Goal: Find specific page/section: Find specific page/section

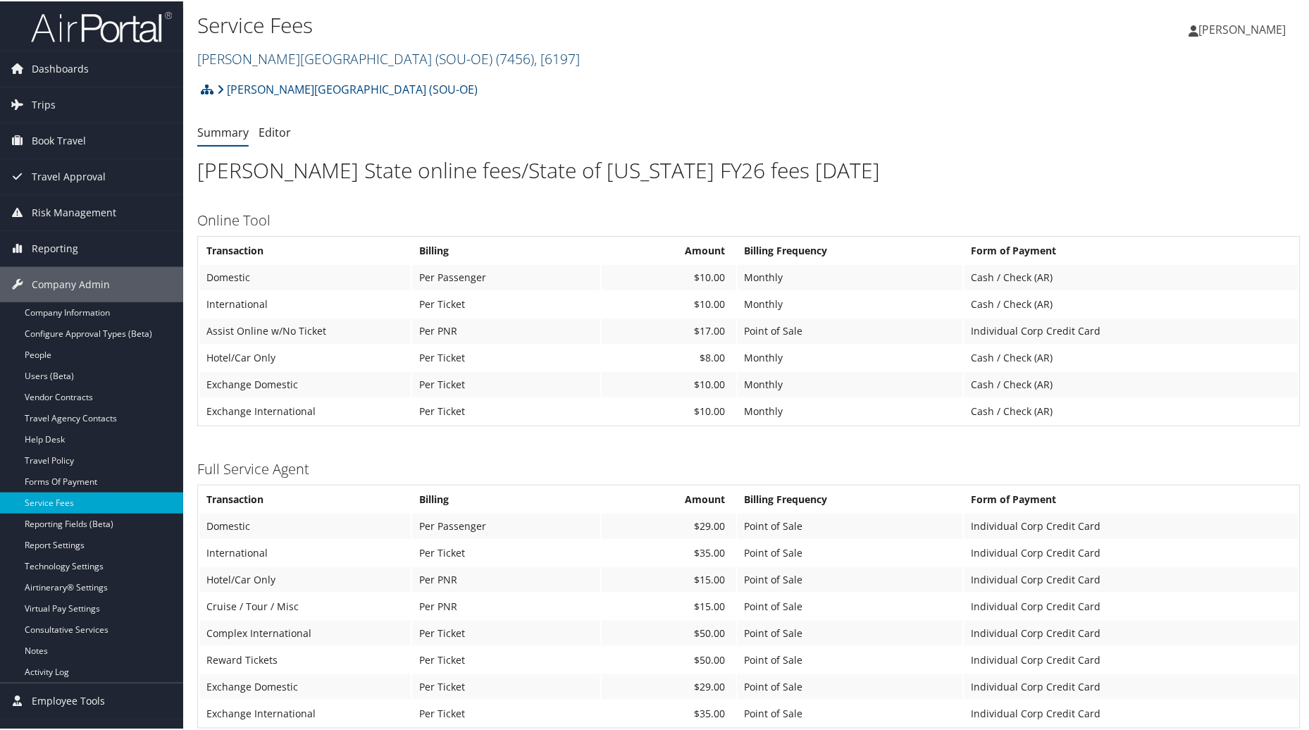
click at [496, 54] on span "( 7456 )" at bounding box center [515, 57] width 38 height 19
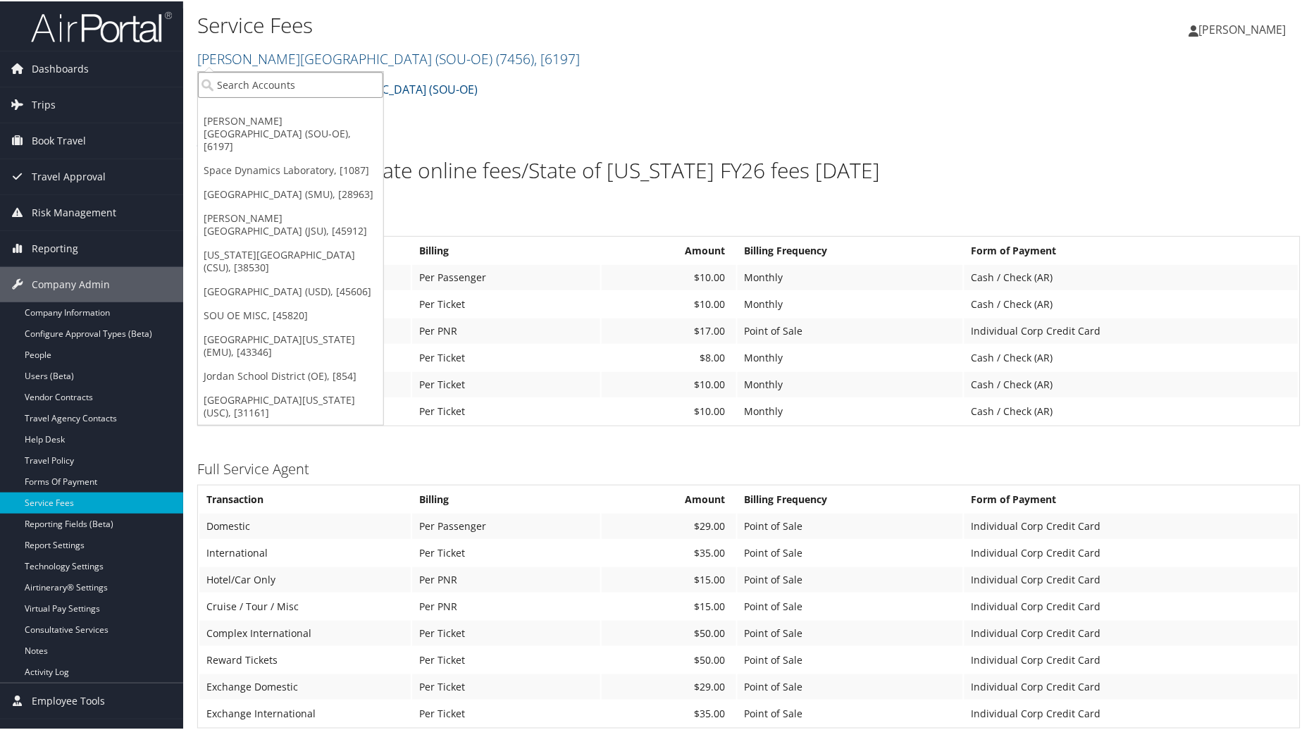
click at [312, 85] on input "search" at bounding box center [290, 83] width 185 height 26
type input "Jordan"
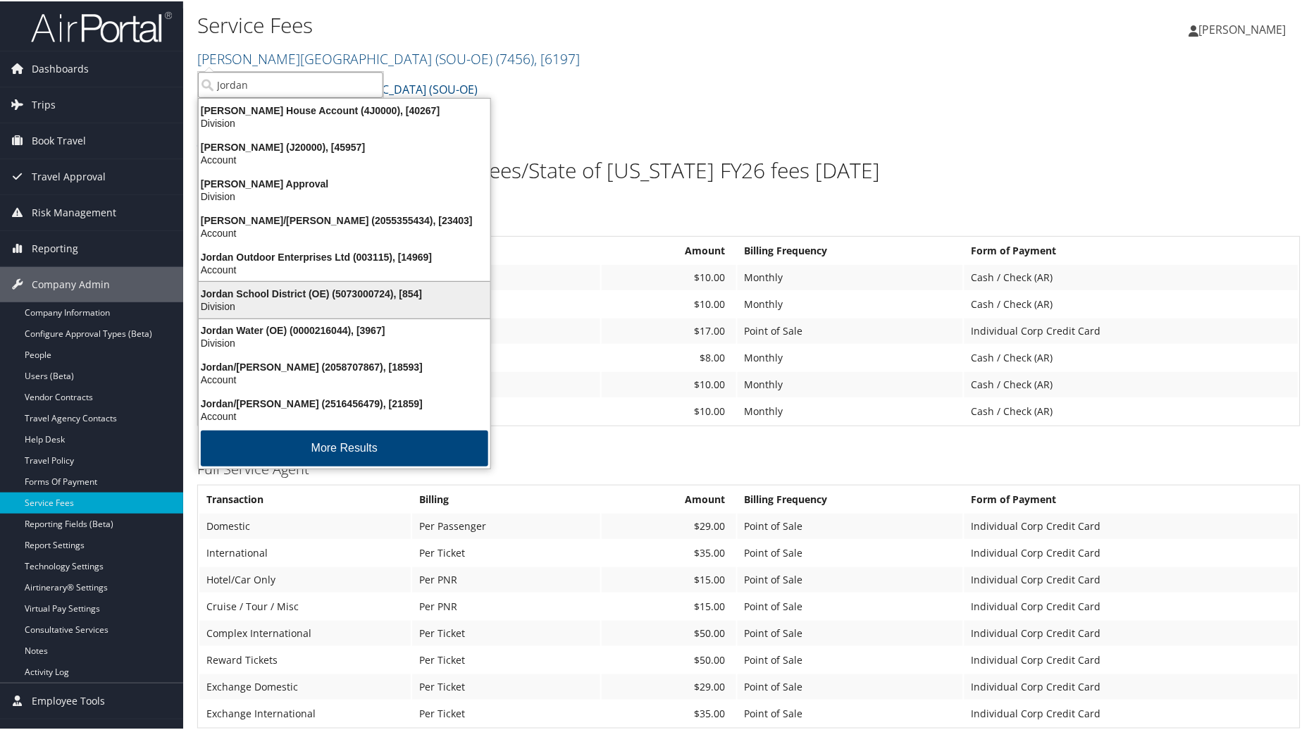
click at [275, 294] on div "Jordan School District (OE) (5073000724), [854]" at bounding box center [344, 292] width 308 height 13
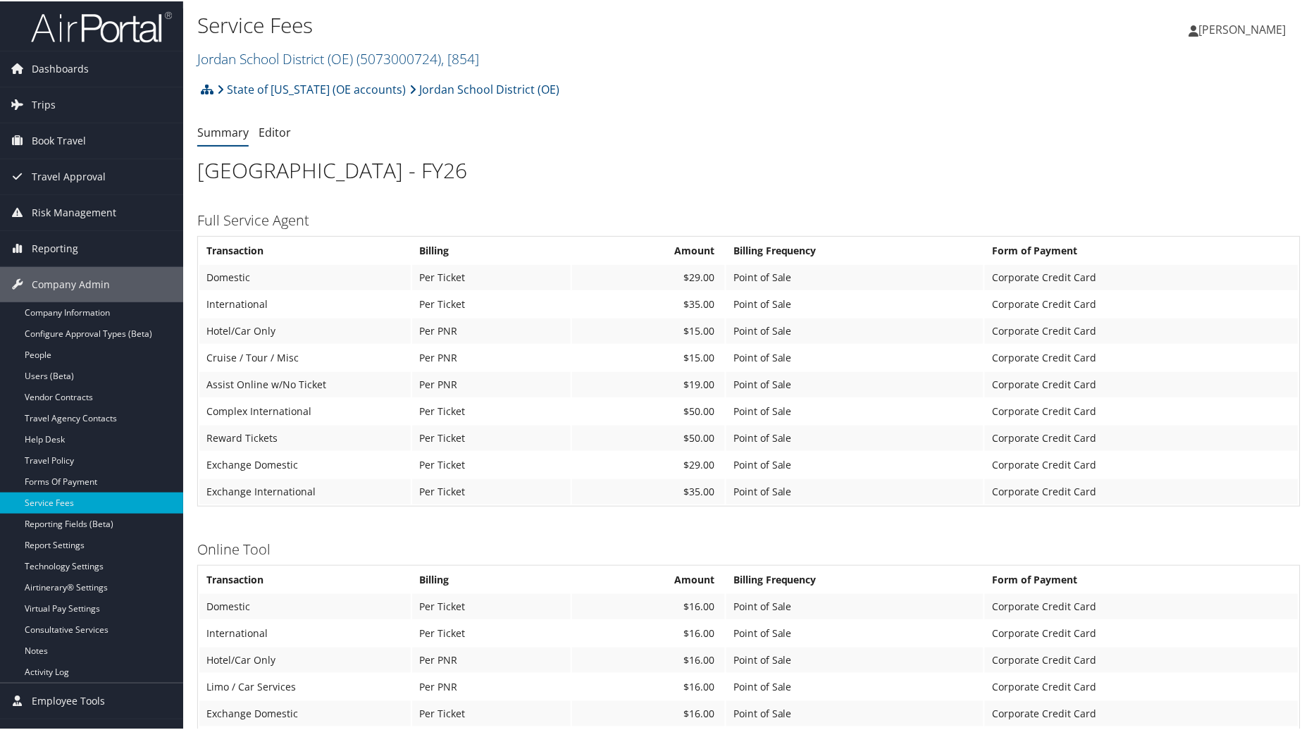
click at [1080, 134] on ul "Summary Editor" at bounding box center [748, 131] width 1103 height 25
click at [351, 53] on link "Jordan School District (OE) ( 5073000724 ) , [ 854 ]" at bounding box center [338, 57] width 282 height 19
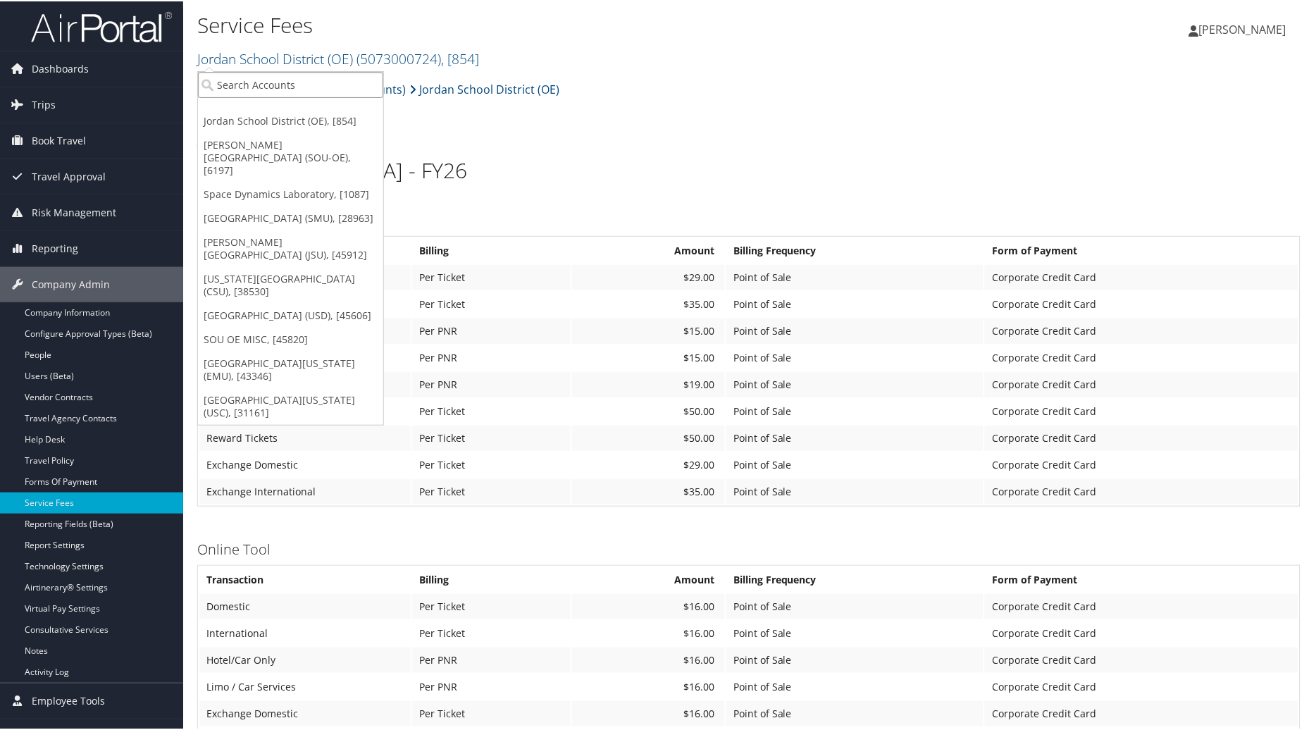
click at [296, 75] on input "search" at bounding box center [290, 83] width 185 height 26
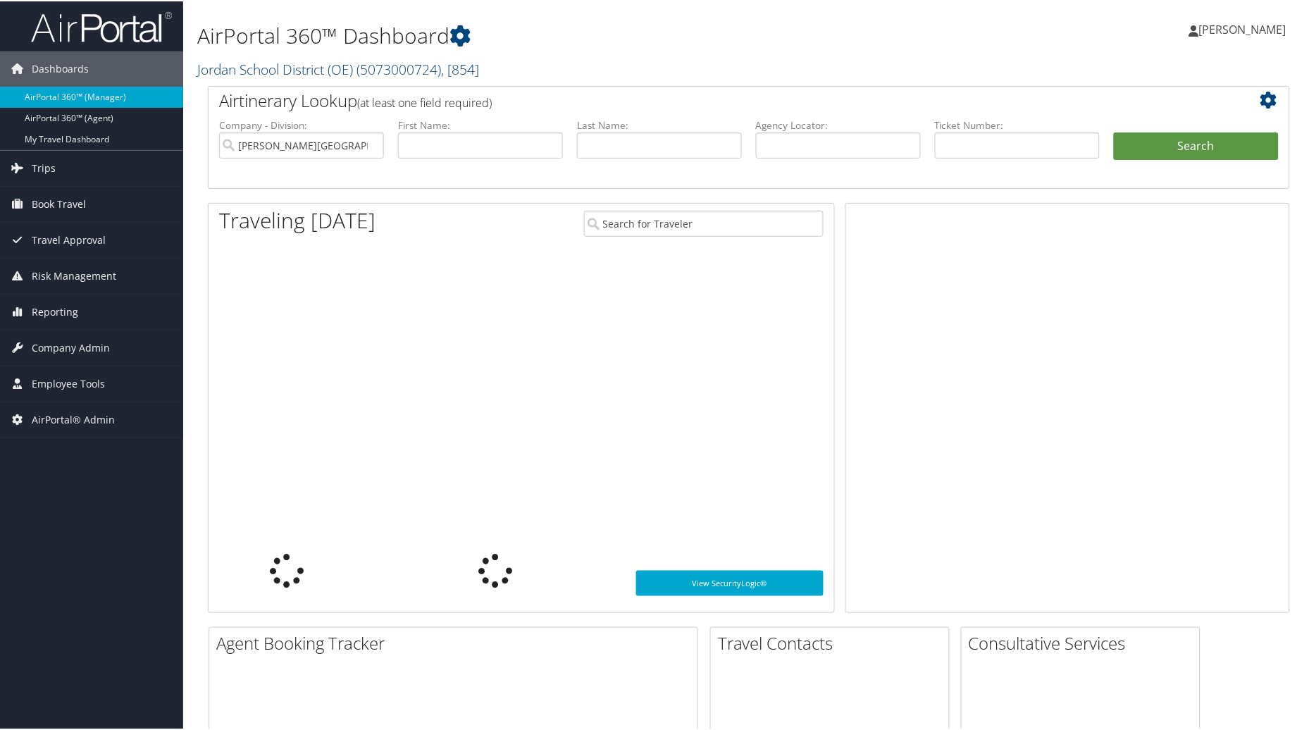
click at [327, 71] on link "Jordan School District (OE) ( 5073000724 ) , [ 854 ]" at bounding box center [338, 67] width 282 height 19
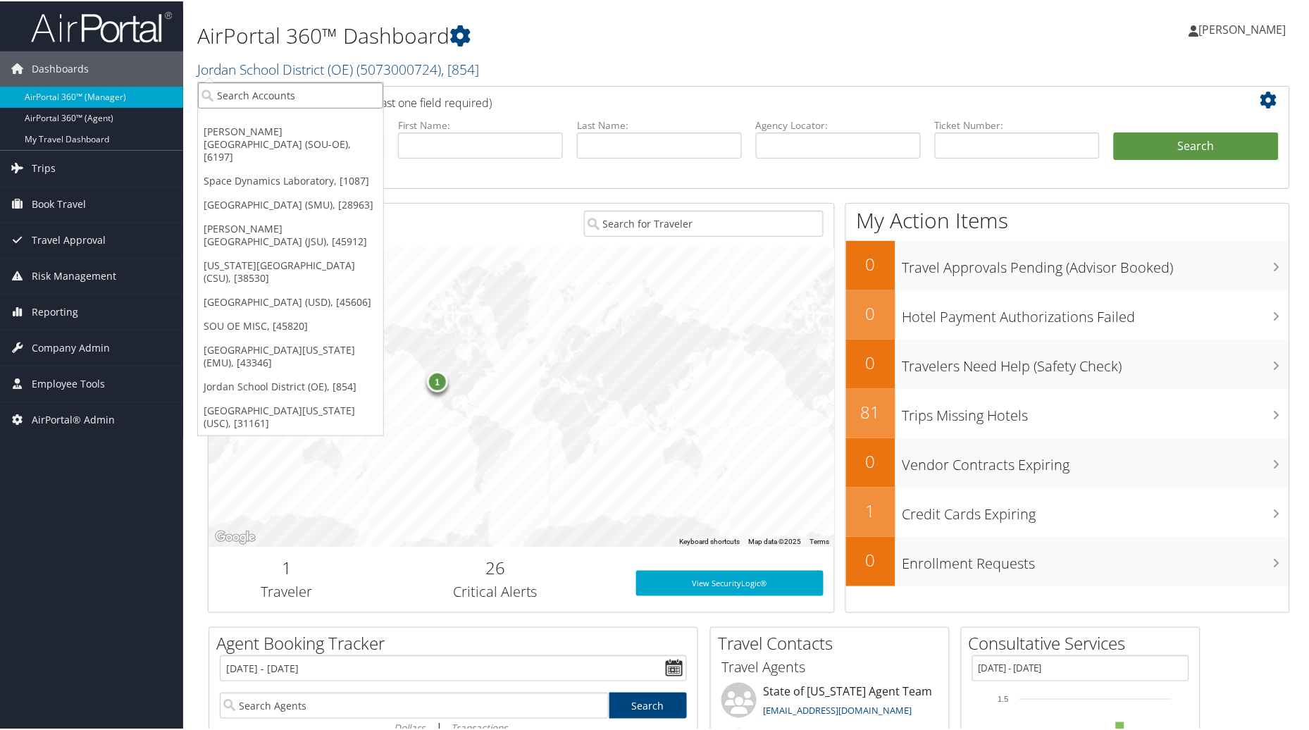
click at [289, 93] on input "search" at bounding box center [290, 94] width 185 height 26
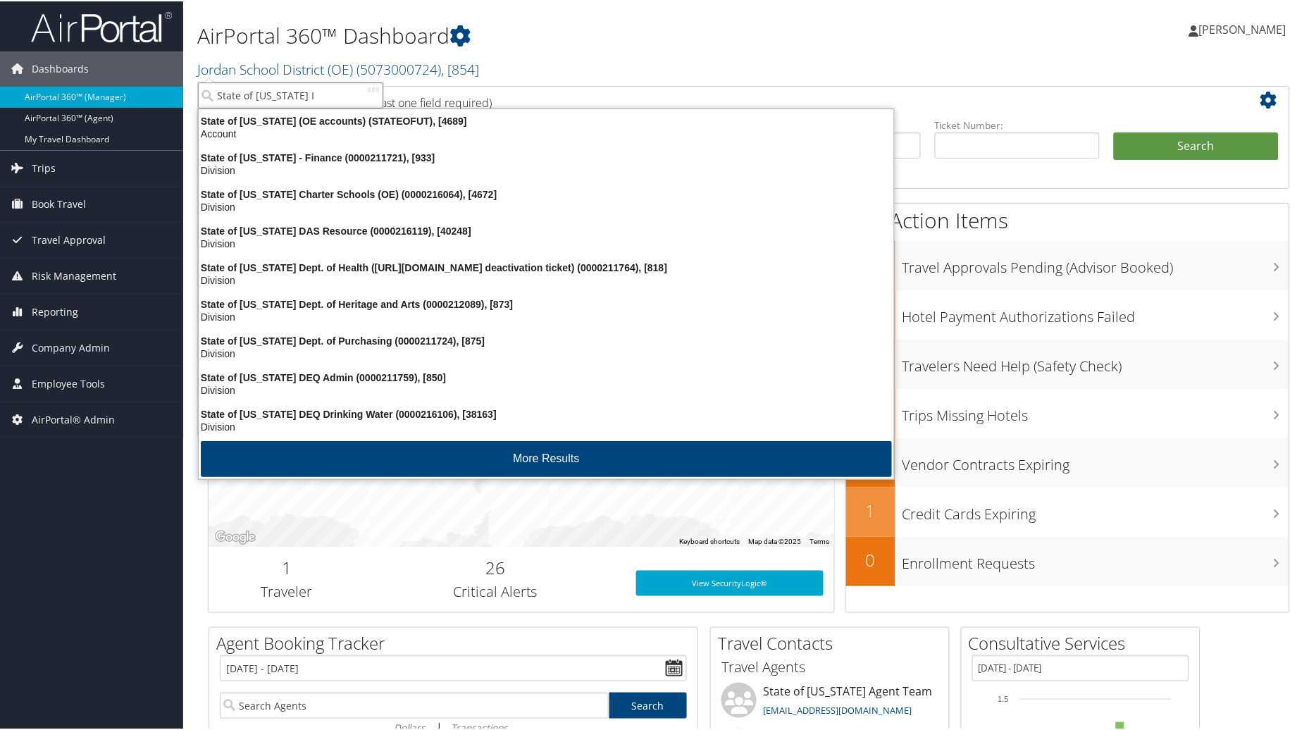
type input "State of [US_STATE] In"
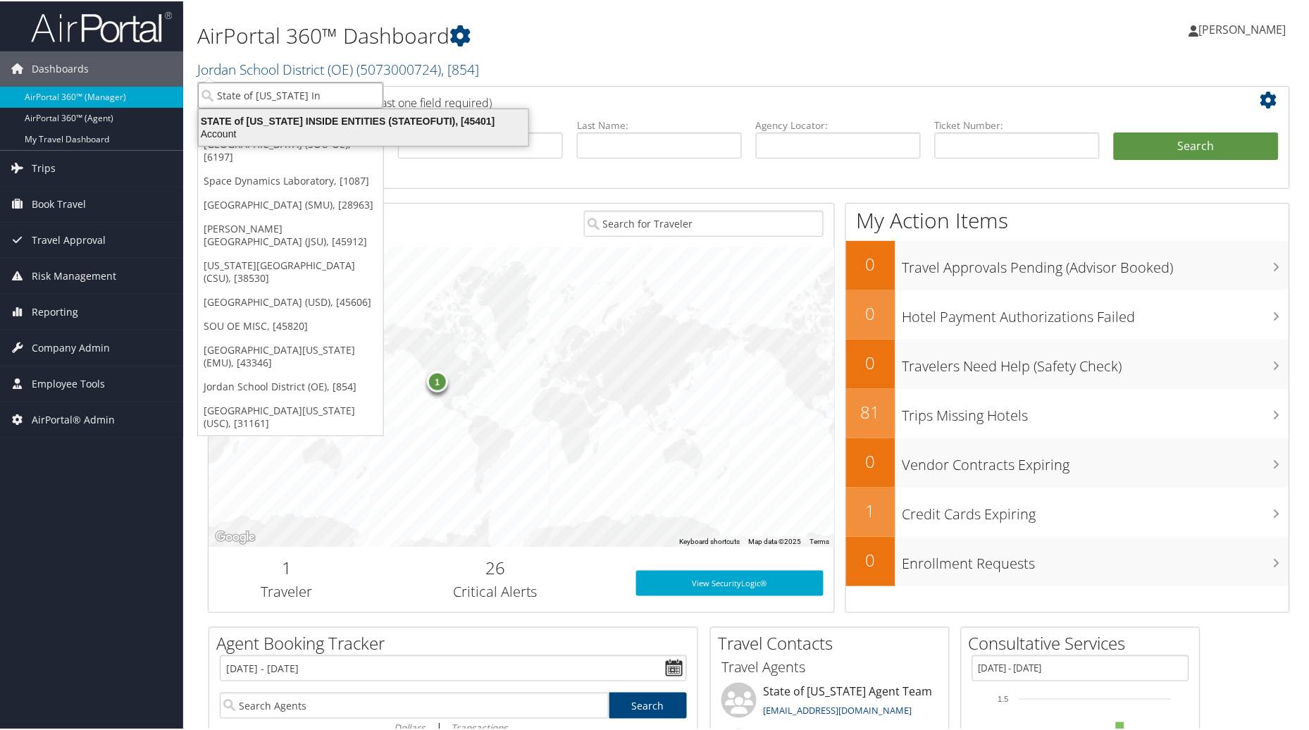
click at [293, 122] on div "STATE of [US_STATE] INSIDE ENTITIES (STATEOFUTI), [45401]" at bounding box center [363, 119] width 346 height 13
